Goal: Transaction & Acquisition: Book appointment/travel/reservation

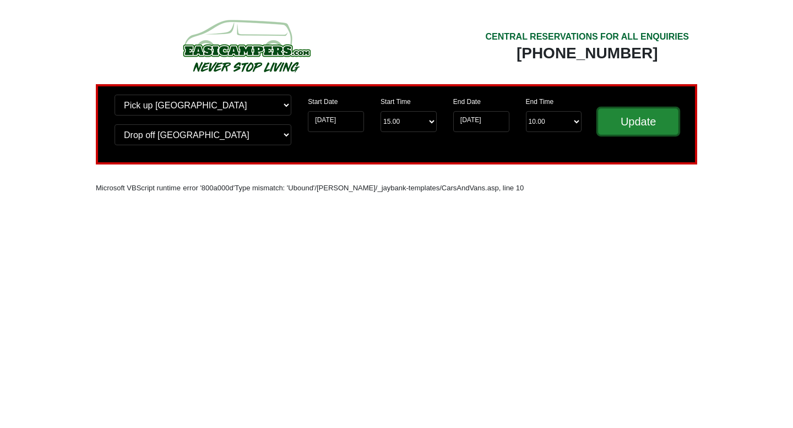
click at [616, 124] on input "Update" at bounding box center [638, 121] width 80 height 26
click at [259, 52] on img at bounding box center [246, 45] width 209 height 61
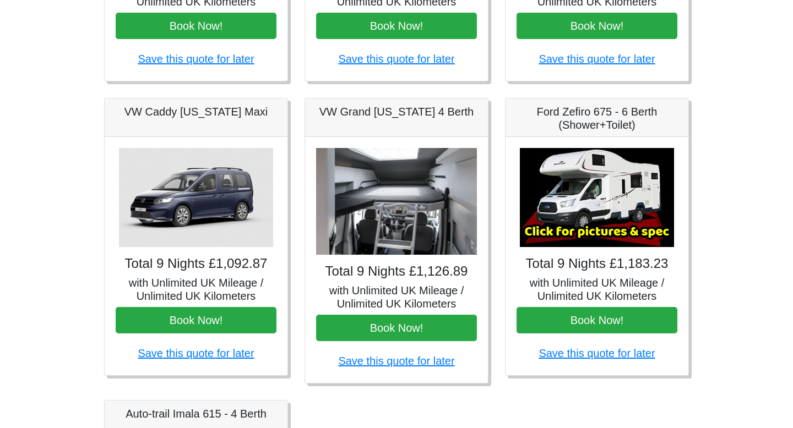
scroll to position [378, 0]
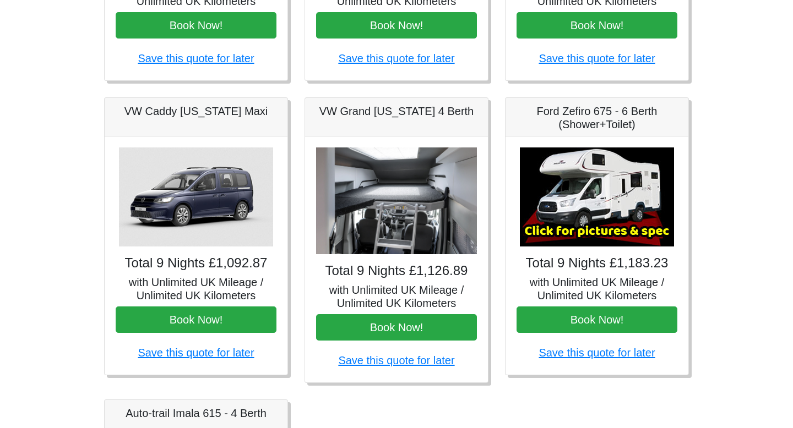
click at [406, 109] on h5 "VW Grand California 4 Berth" at bounding box center [396, 111] width 161 height 13
click at [406, 109] on h5 "VW Grand [US_STATE] 4 Berth" at bounding box center [396, 111] width 161 height 13
click at [382, 254] on img at bounding box center [396, 201] width 161 height 107
click at [382, 232] on img at bounding box center [396, 201] width 161 height 107
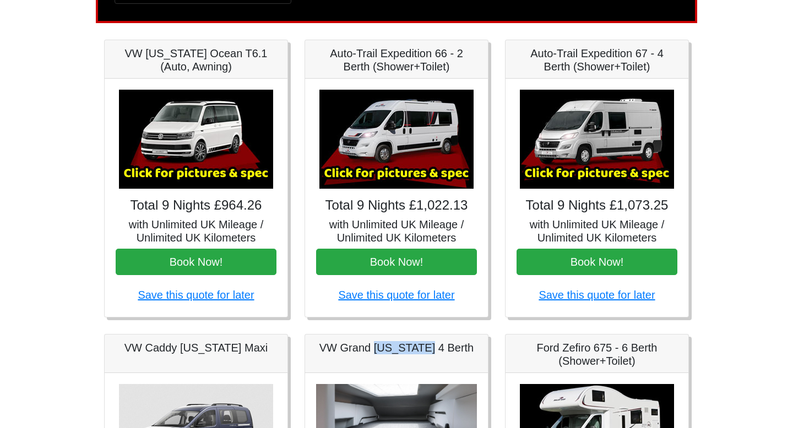
scroll to position [155, 0]
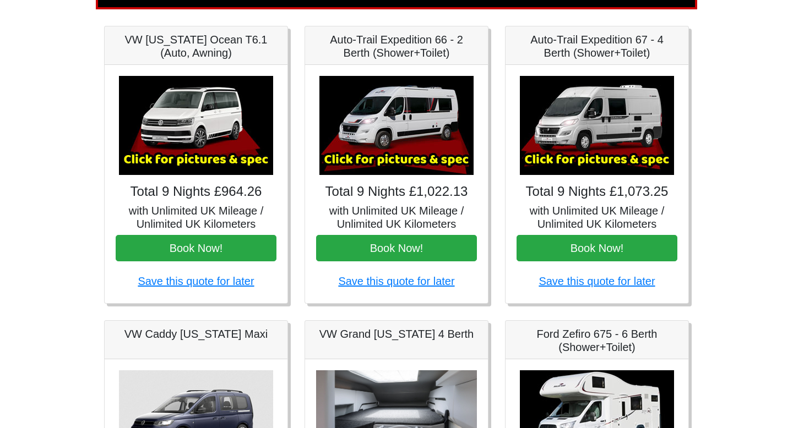
click at [384, 336] on h5 "VW Grand California 4 Berth" at bounding box center [396, 334] width 161 height 13
drag, startPoint x: 379, startPoint y: 336, endPoint x: 318, endPoint y: 336, distance: 61.1
click at [318, 336] on h5 "VW Grand California 4 Berth" at bounding box center [396, 334] width 161 height 13
copy h5 "VW Grand"
click at [591, 151] on img at bounding box center [597, 125] width 154 height 99
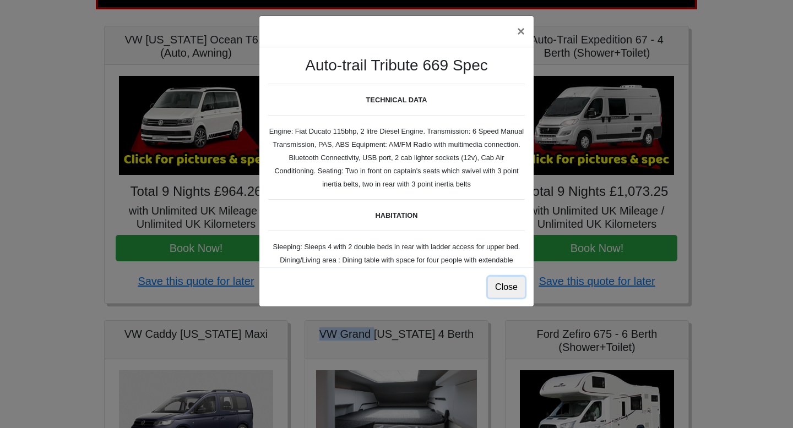
click at [499, 286] on button "Close" at bounding box center [506, 287] width 37 height 21
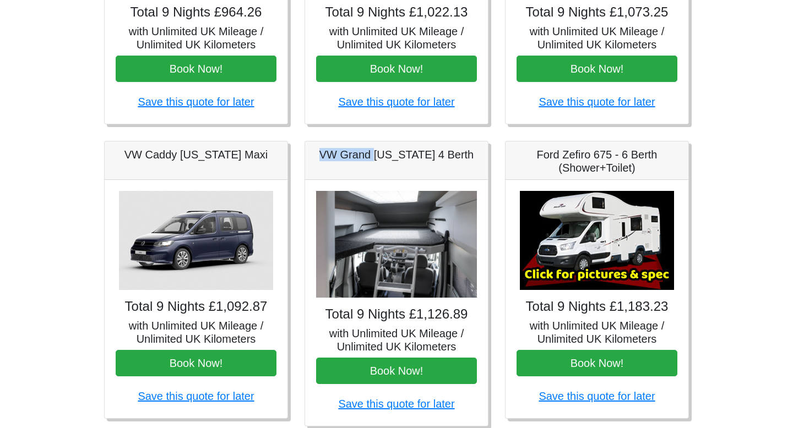
scroll to position [336, 0]
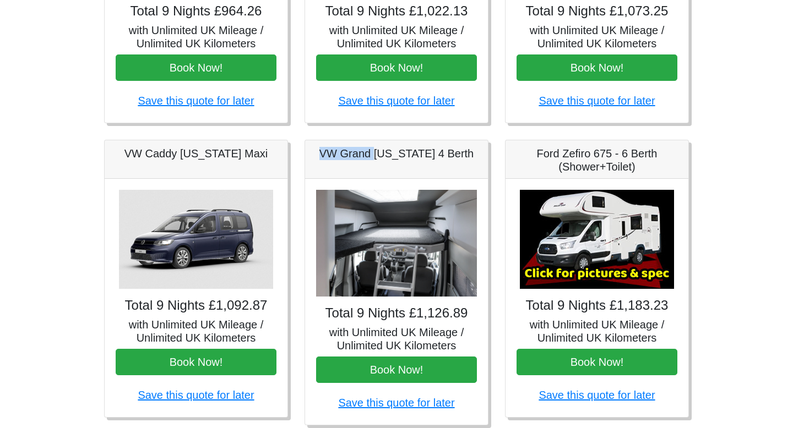
click at [431, 288] on img at bounding box center [396, 243] width 161 height 107
click at [421, 309] on h4 "Total 9 Nights £1,126.89" at bounding box center [396, 314] width 161 height 16
click at [415, 329] on h5 "with Unlimited UK Mileage / Unlimited UK Kilometers" at bounding box center [396, 339] width 161 height 26
click at [415, 336] on h5 "with Unlimited UK Mileage / Unlimited UK Kilometers" at bounding box center [396, 339] width 161 height 26
click at [415, 342] on h5 "with Unlimited UK Mileage / Unlimited UK Kilometers" at bounding box center [396, 339] width 161 height 26
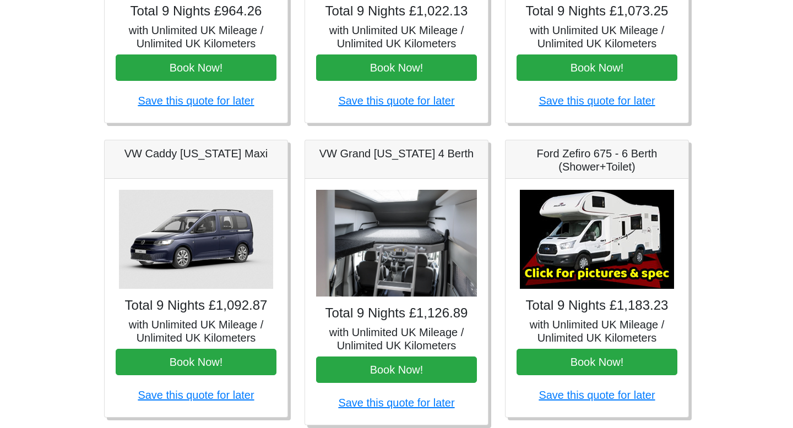
click at [411, 410] on div "Total 9 Nights £1,126.89 with Unlimited UK Mileage / Unlimited UK Kilometers Bo…" at bounding box center [396, 302] width 183 height 246
click at [411, 401] on link "Save this quote for later" at bounding box center [396, 403] width 116 height 12
click at [381, 183] on div "Total 9 Nights £1,126.89 with Unlimited UK Mileage / Unlimited UK Kilometers Bo…" at bounding box center [396, 302] width 183 height 246
click at [595, 14] on h4 "Total 9 Nights £1,073.25" at bounding box center [597, 11] width 161 height 16
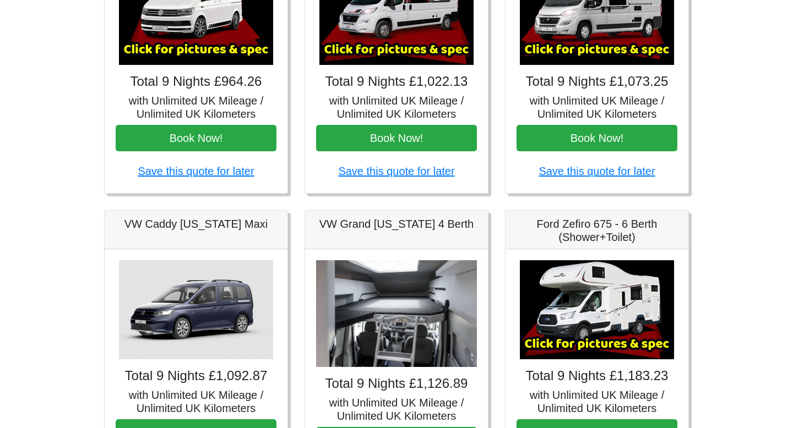
scroll to position [206, 0]
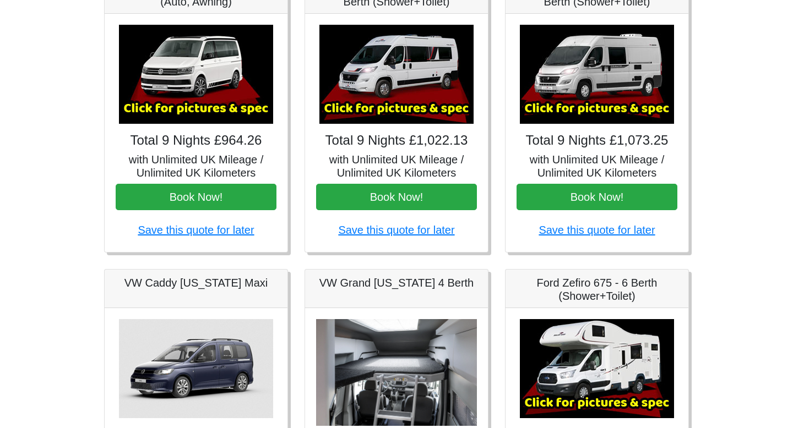
click at [589, 69] on img at bounding box center [597, 74] width 154 height 99
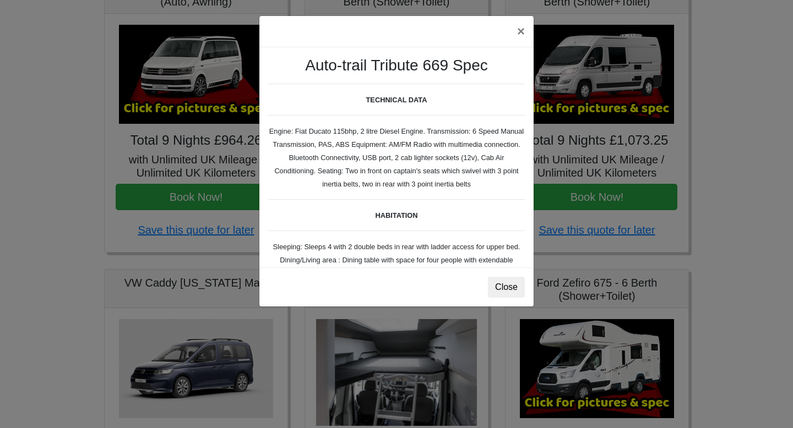
click at [589, 69] on div "× Auto-trail Tribute 669 Spec TECHNICAL DATA Engine: Fiat Ducato 115bhp, 2 litr…" at bounding box center [396, 214] width 793 height 428
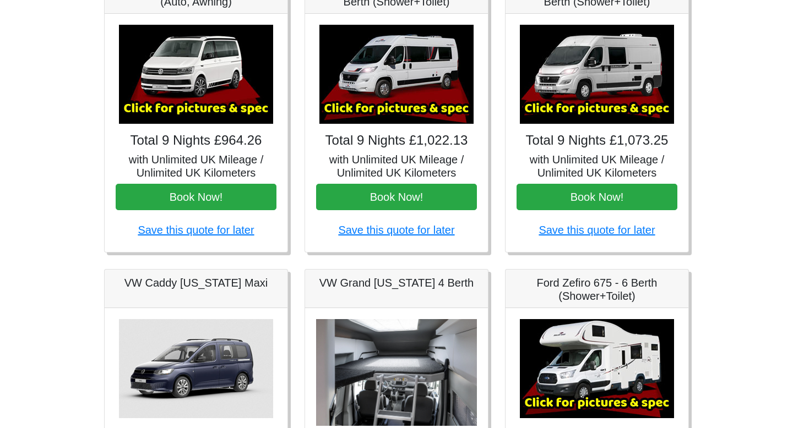
click at [363, 330] on img at bounding box center [396, 372] width 161 height 107
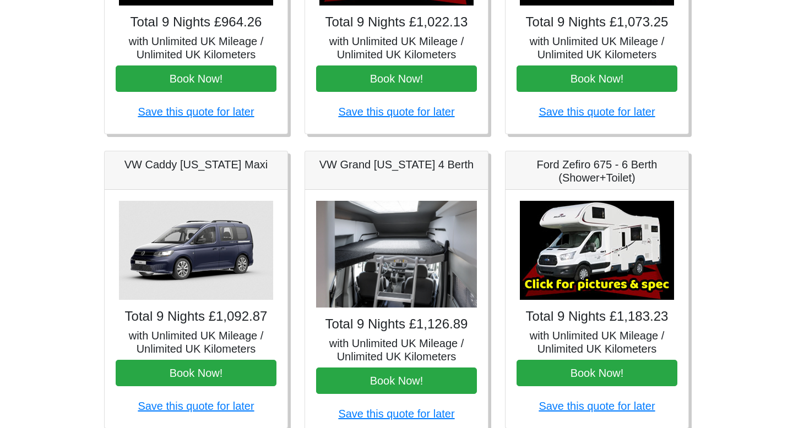
click at [379, 285] on img at bounding box center [396, 254] width 161 height 107
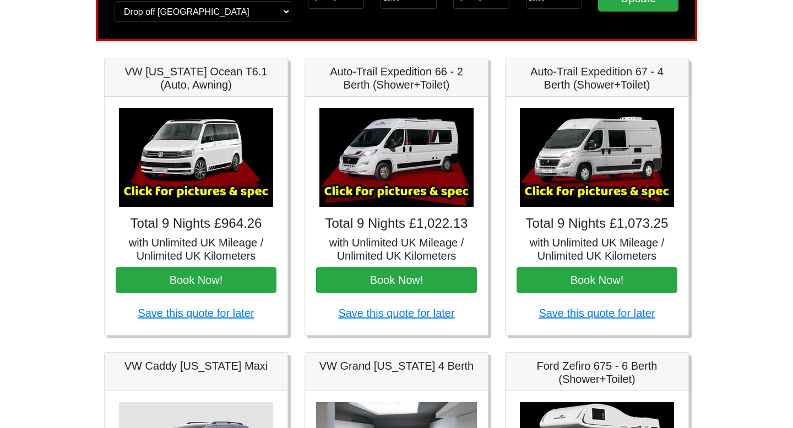
scroll to position [0, 0]
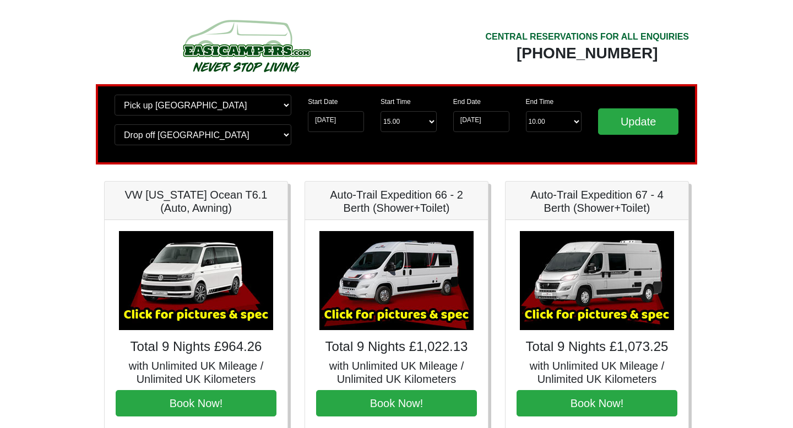
click at [177, 58] on img at bounding box center [246, 45] width 209 height 61
click at [227, 52] on img at bounding box center [246, 45] width 209 height 61
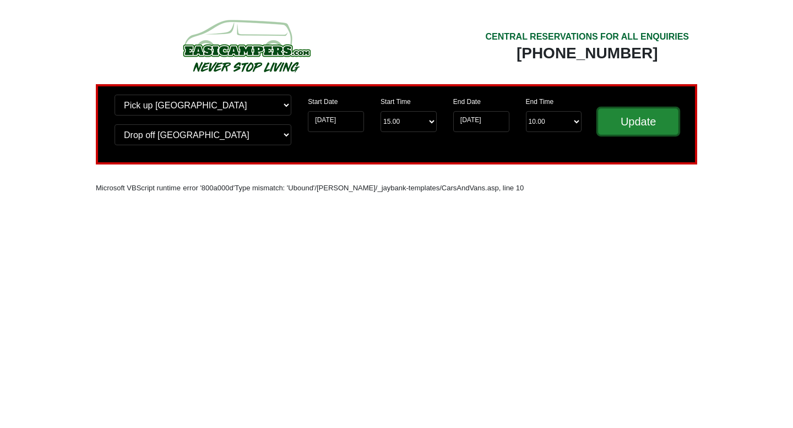
click at [618, 124] on input "Update" at bounding box center [638, 121] width 80 height 26
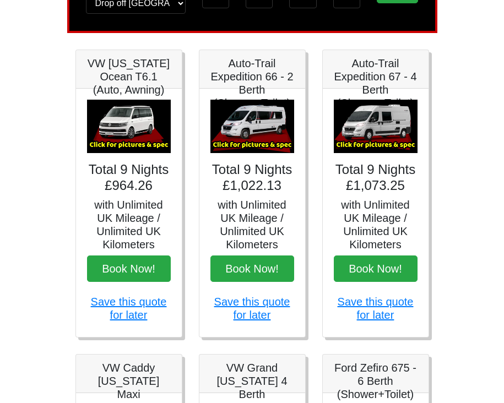
scroll to position [106, 0]
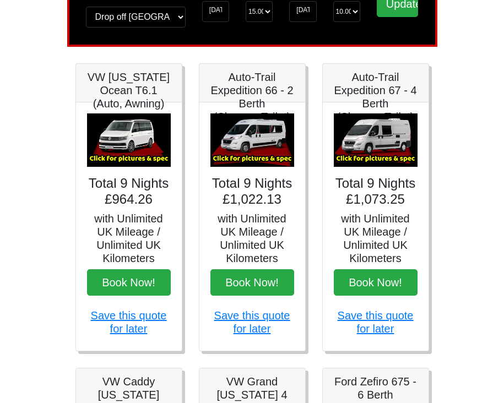
click at [270, 142] on img at bounding box center [252, 140] width 84 height 54
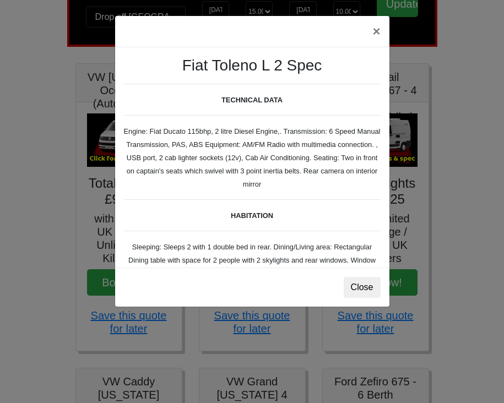
click at [397, 144] on div "× Fiat Toleno L 2 Spec TECHNICAL DATA Engine: Fiat Ducato 115bhp, 2 litre Diese…" at bounding box center [252, 201] width 504 height 403
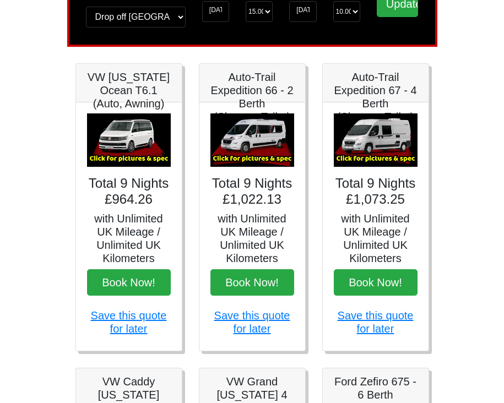
click at [397, 144] on img at bounding box center [376, 140] width 84 height 54
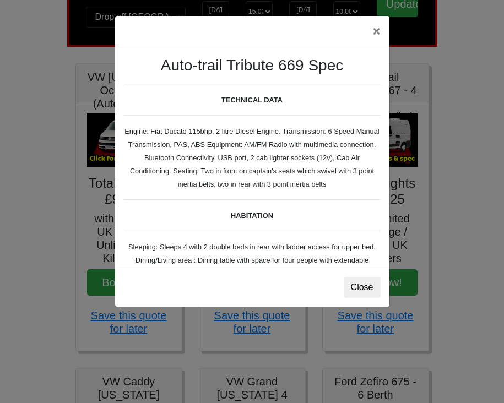
click at [432, 165] on div "× Auto-trail Tribute 669 Spec TECHNICAL DATA Engine: Fiat Ducato 115bhp, 2 litr…" at bounding box center [252, 201] width 504 height 403
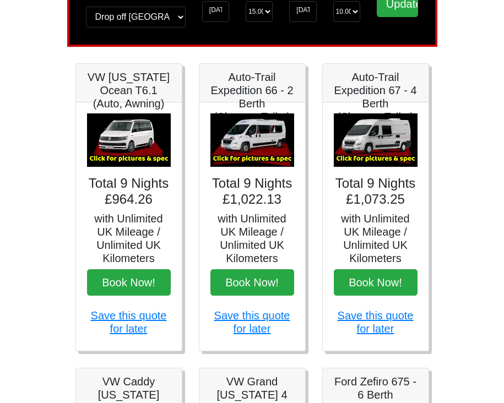
click at [155, 149] on img at bounding box center [129, 140] width 84 height 54
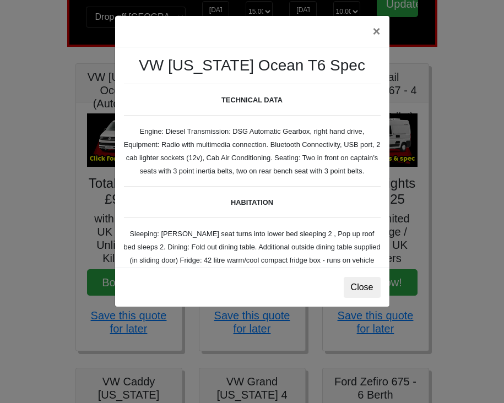
click at [48, 221] on div "× VW California Ocean T6 Spec TECHNICAL DATA Engine: Diesel Transmission: DSG A…" at bounding box center [252, 201] width 504 height 403
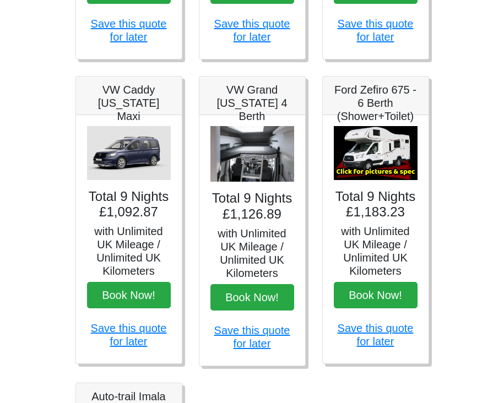
scroll to position [409, 0]
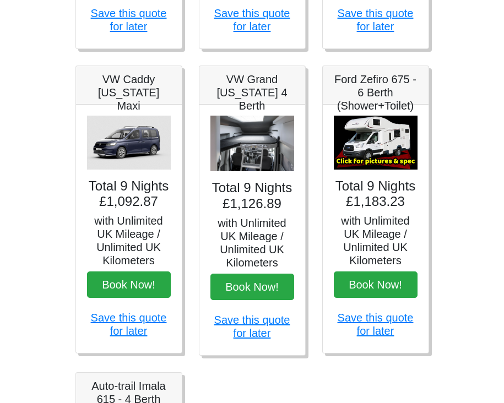
click at [228, 155] on img at bounding box center [252, 144] width 84 height 56
click at [367, 149] on img at bounding box center [376, 143] width 84 height 54
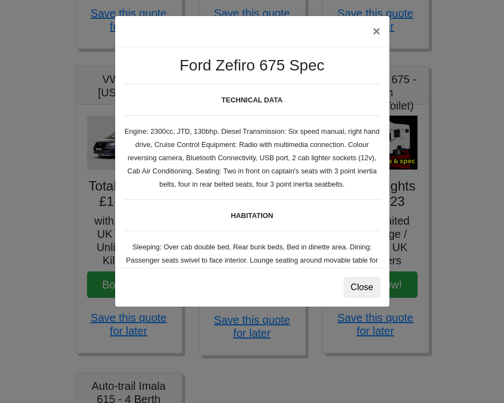
click at [423, 143] on div "× Ford Zefiro 675 Spec TECHNICAL DATA Engine: 2300cc, JTD, 130bhp. Diesel Trans…" at bounding box center [252, 201] width 504 height 403
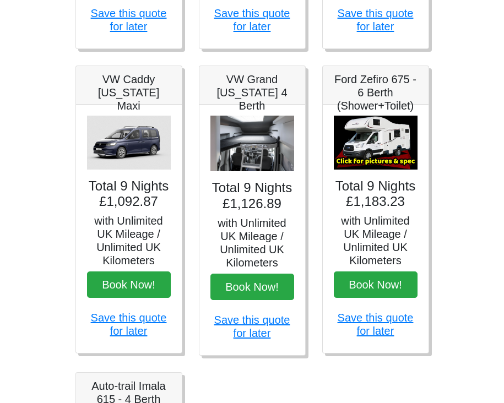
click at [109, 160] on img at bounding box center [129, 143] width 84 height 54
click at [144, 118] on div "Total 9 Nights £1,092.87 with Unlimited UK Mileage / Unlimited UK Kilometers Bo…" at bounding box center [129, 229] width 106 height 248
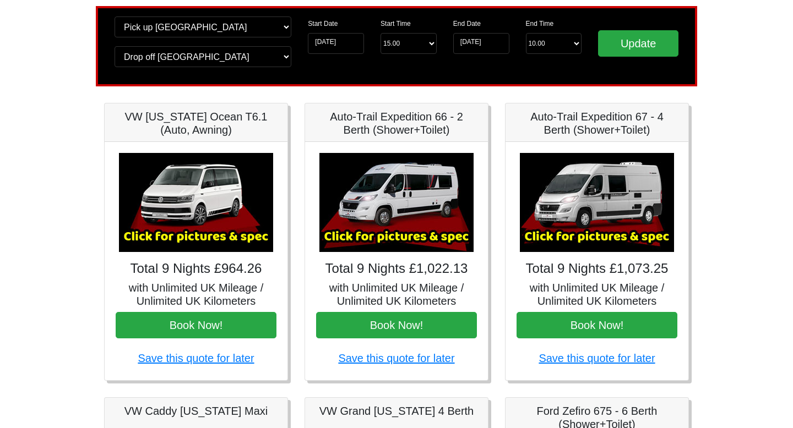
scroll to position [72, 0]
